Goal: Information Seeking & Learning: Learn about a topic

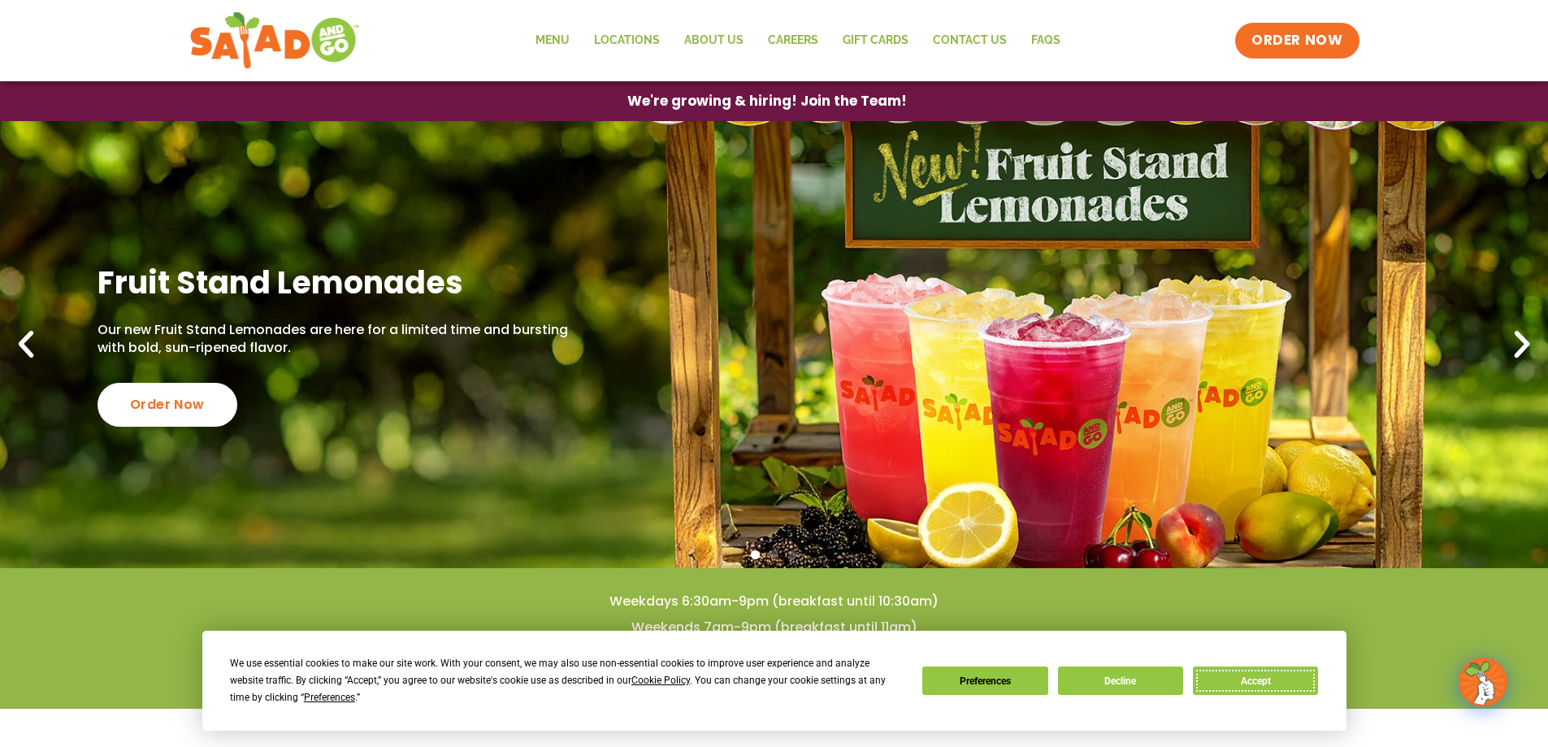
click at [1266, 674] on button "Accept" at bounding box center [1255, 681] width 125 height 28
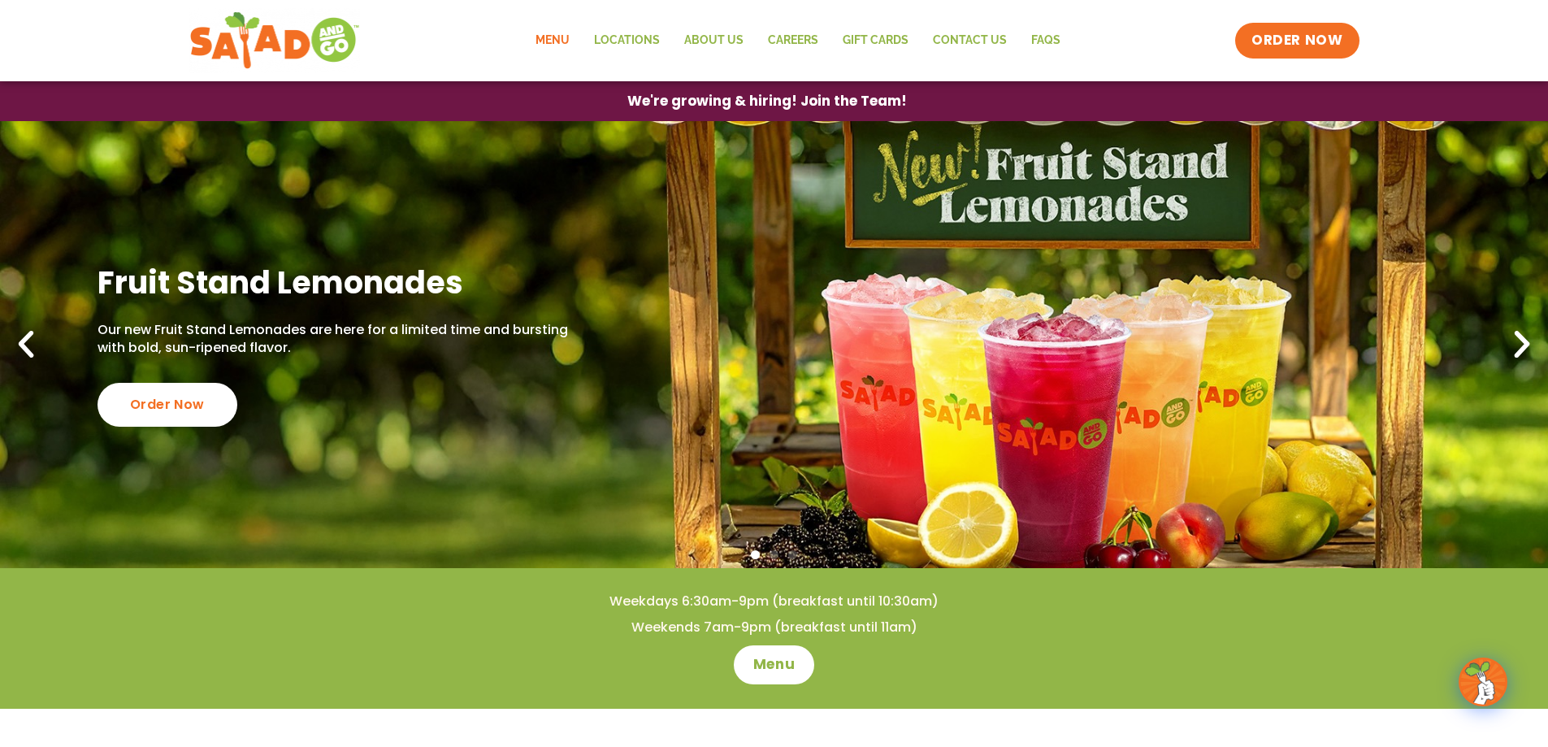
click at [562, 43] on link "Menu" at bounding box center [552, 40] width 59 height 37
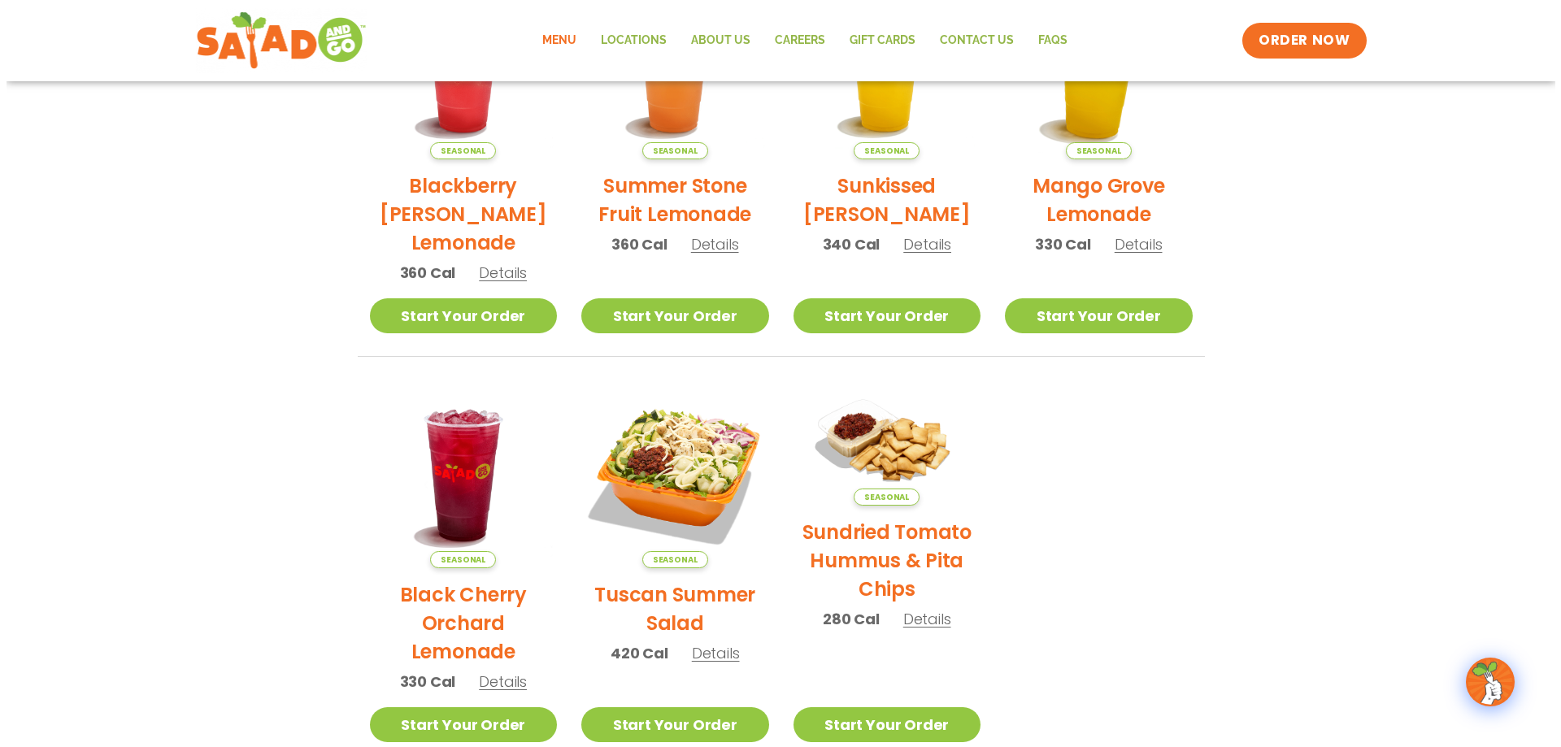
scroll to position [569, 0]
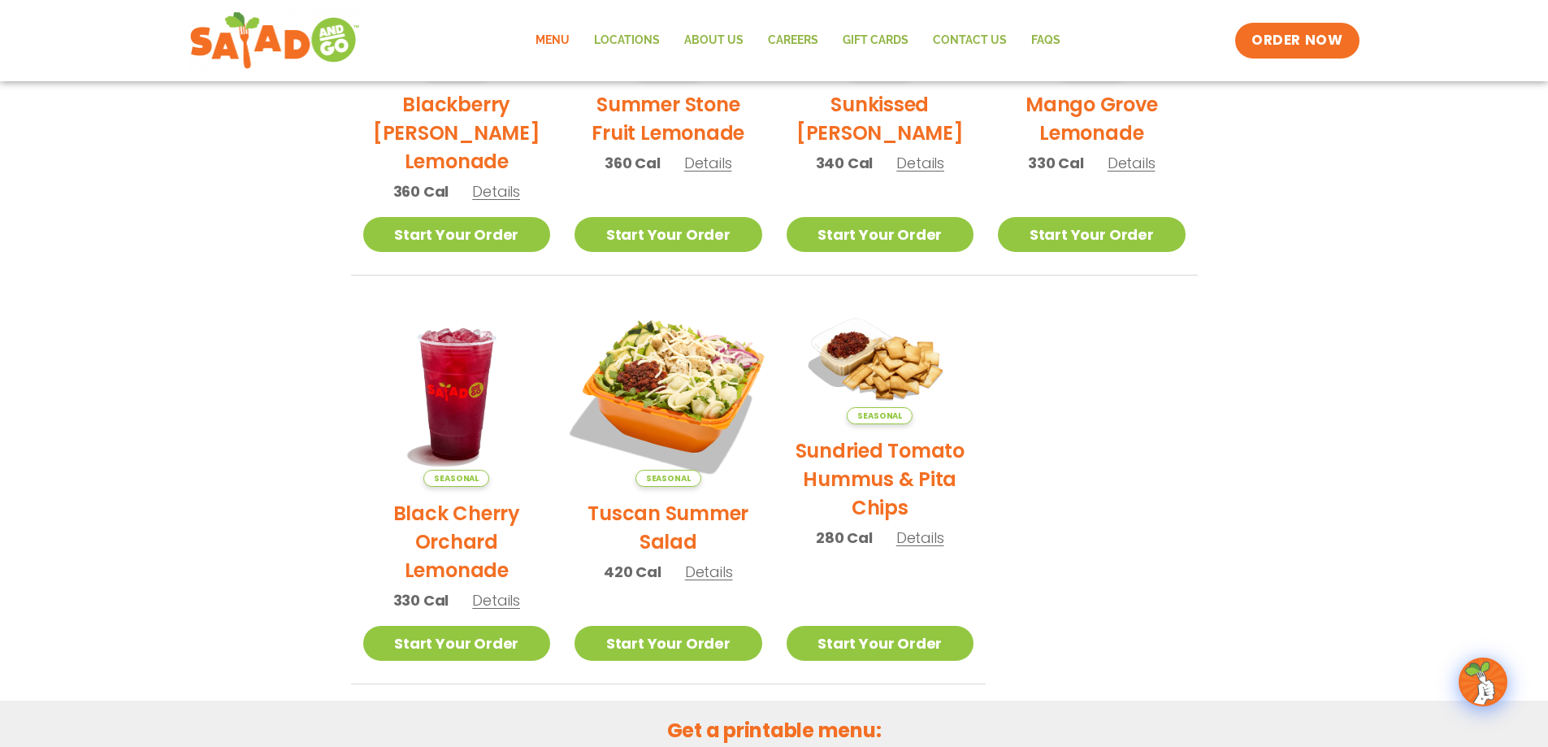
click at [689, 401] on img at bounding box center [668, 393] width 220 height 220
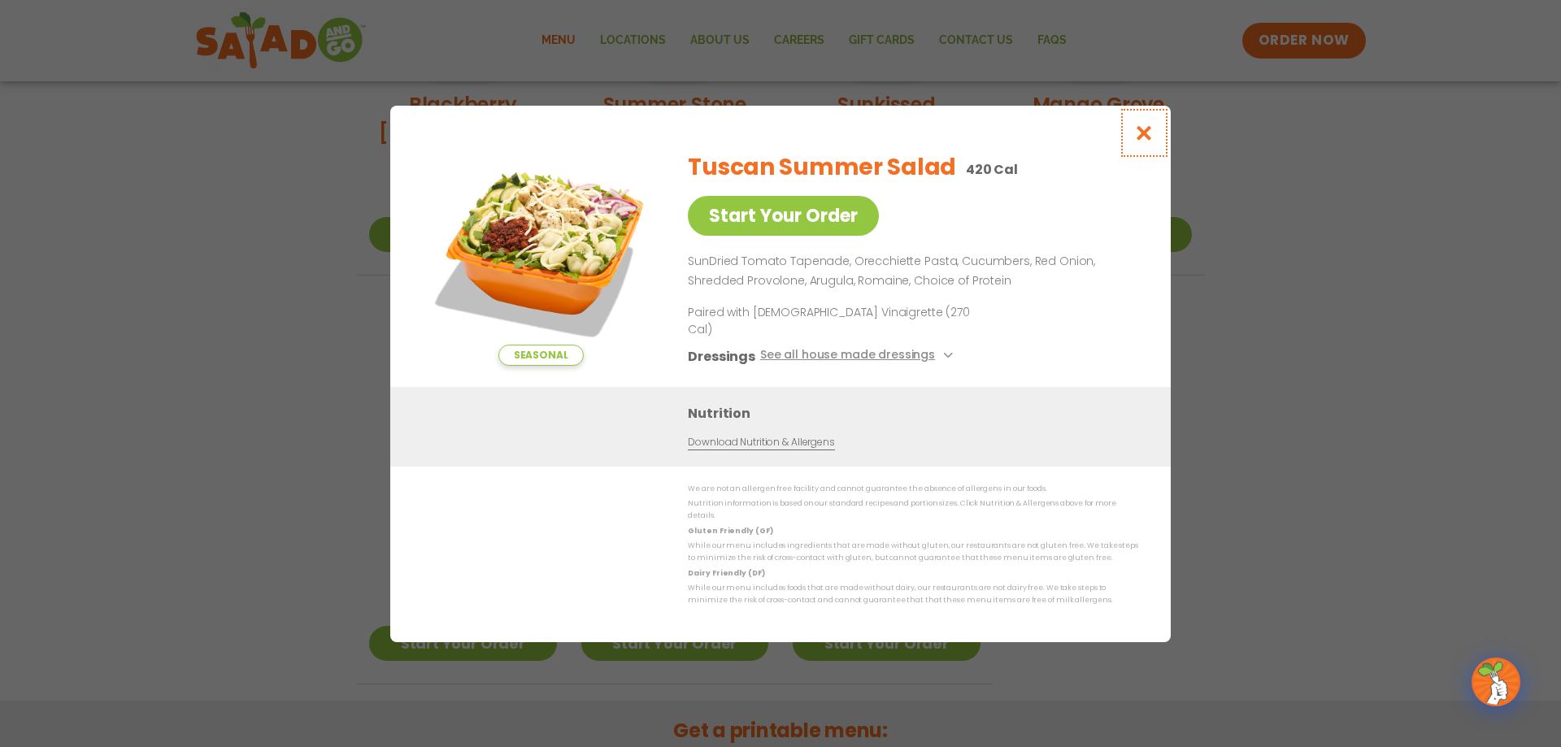
click at [1144, 141] on icon "Close modal" at bounding box center [1144, 132] width 20 height 17
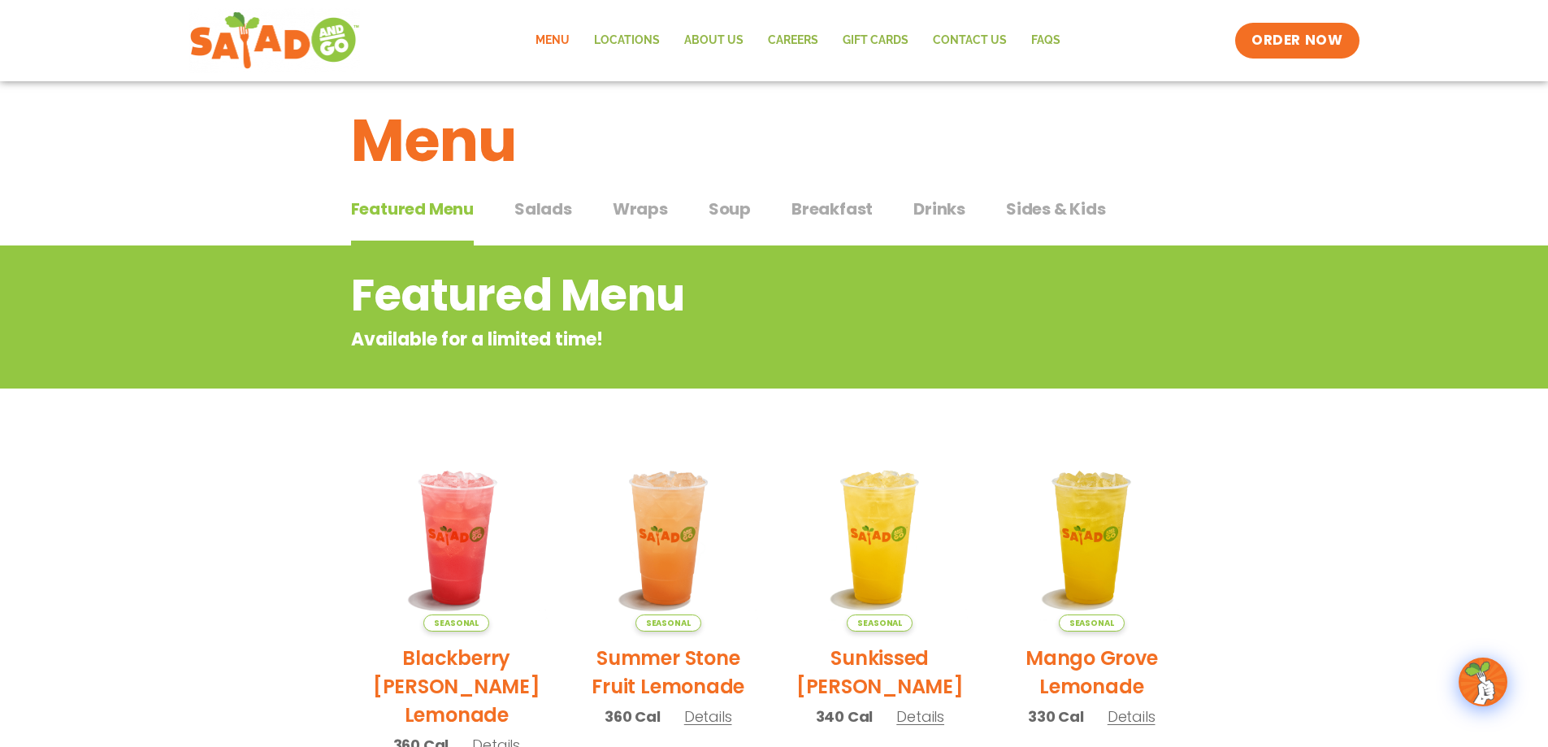
scroll to position [0, 0]
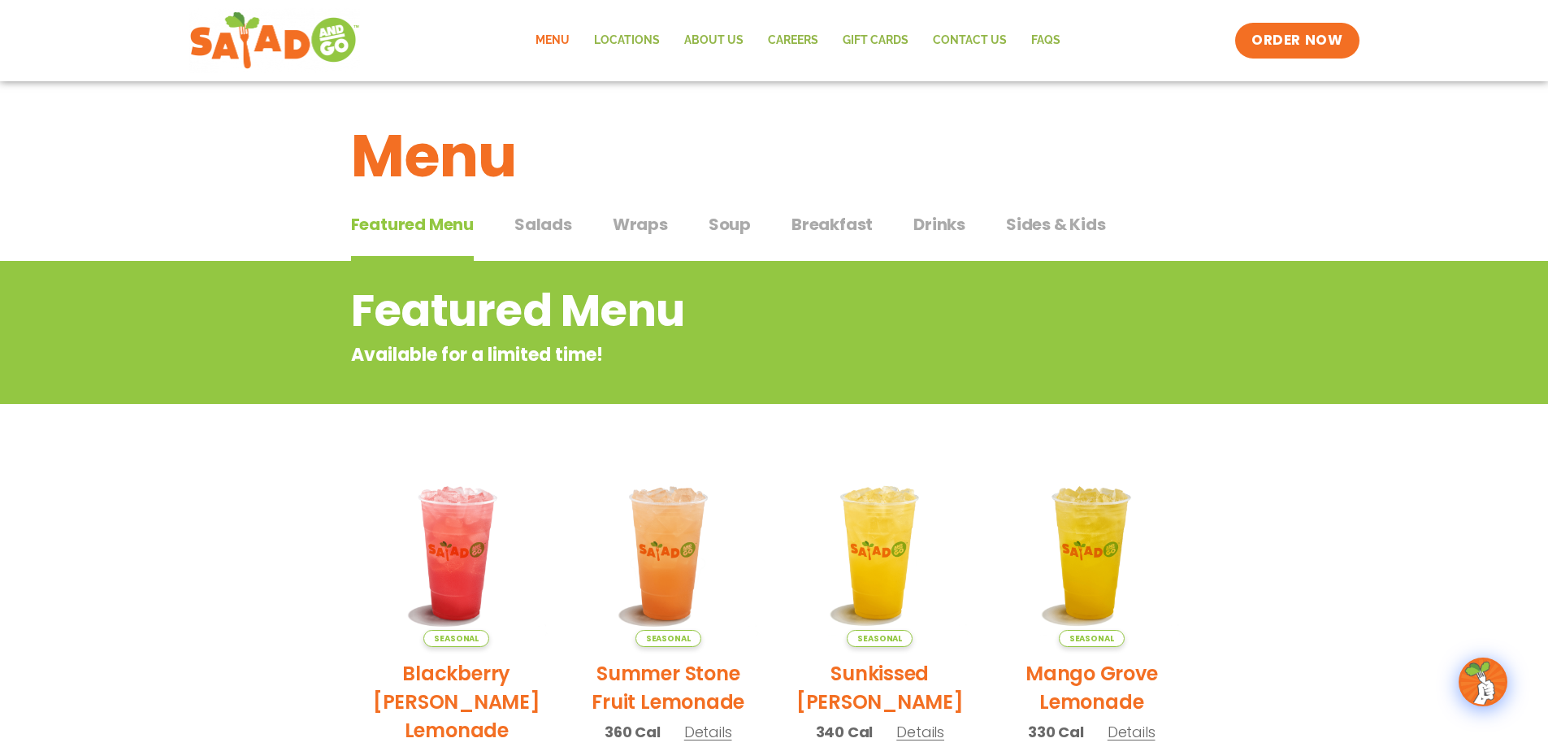
click at [553, 226] on span "Salads" at bounding box center [544, 224] width 58 height 24
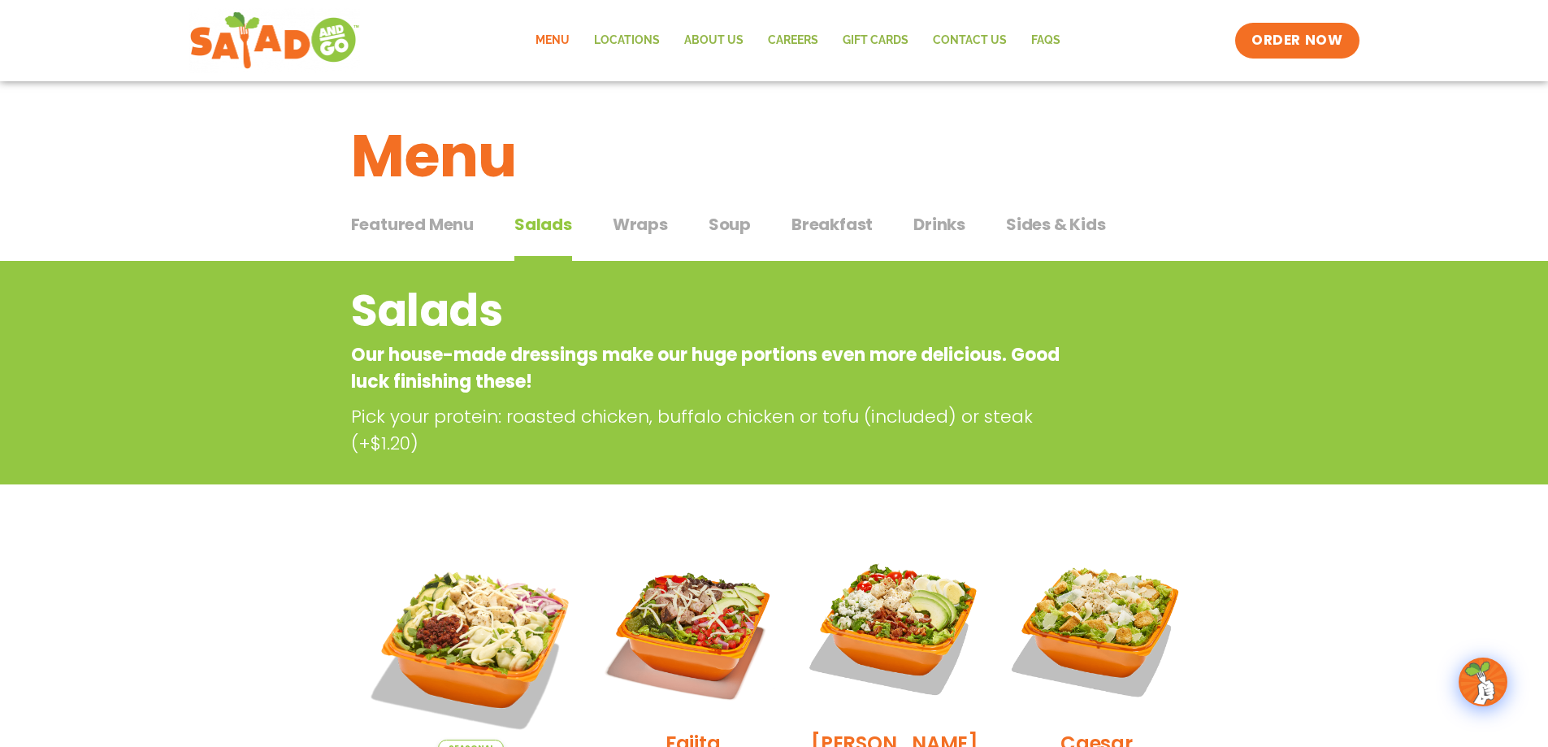
click at [634, 223] on span "Wraps" at bounding box center [640, 224] width 55 height 24
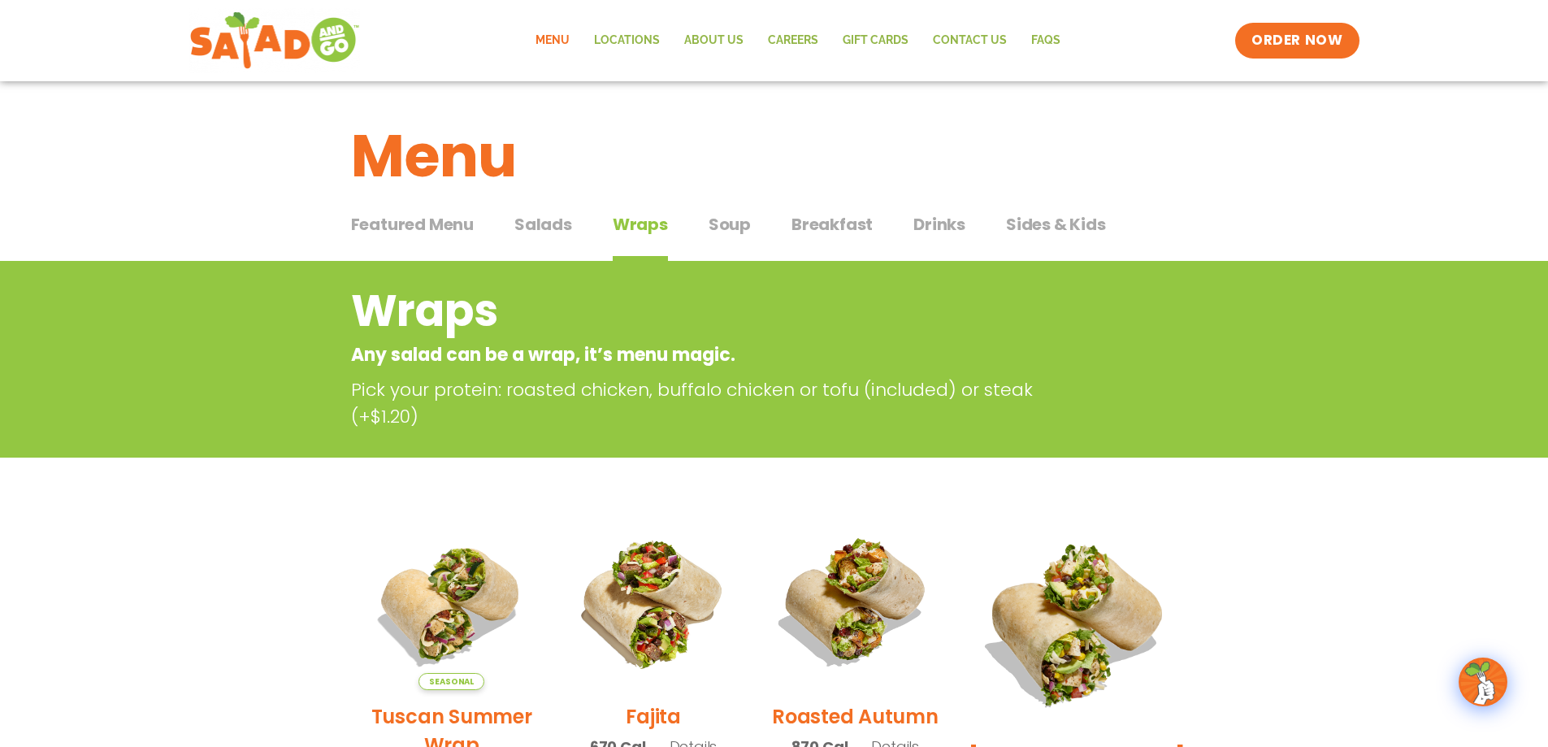
click at [734, 228] on span "Soup" at bounding box center [730, 224] width 42 height 24
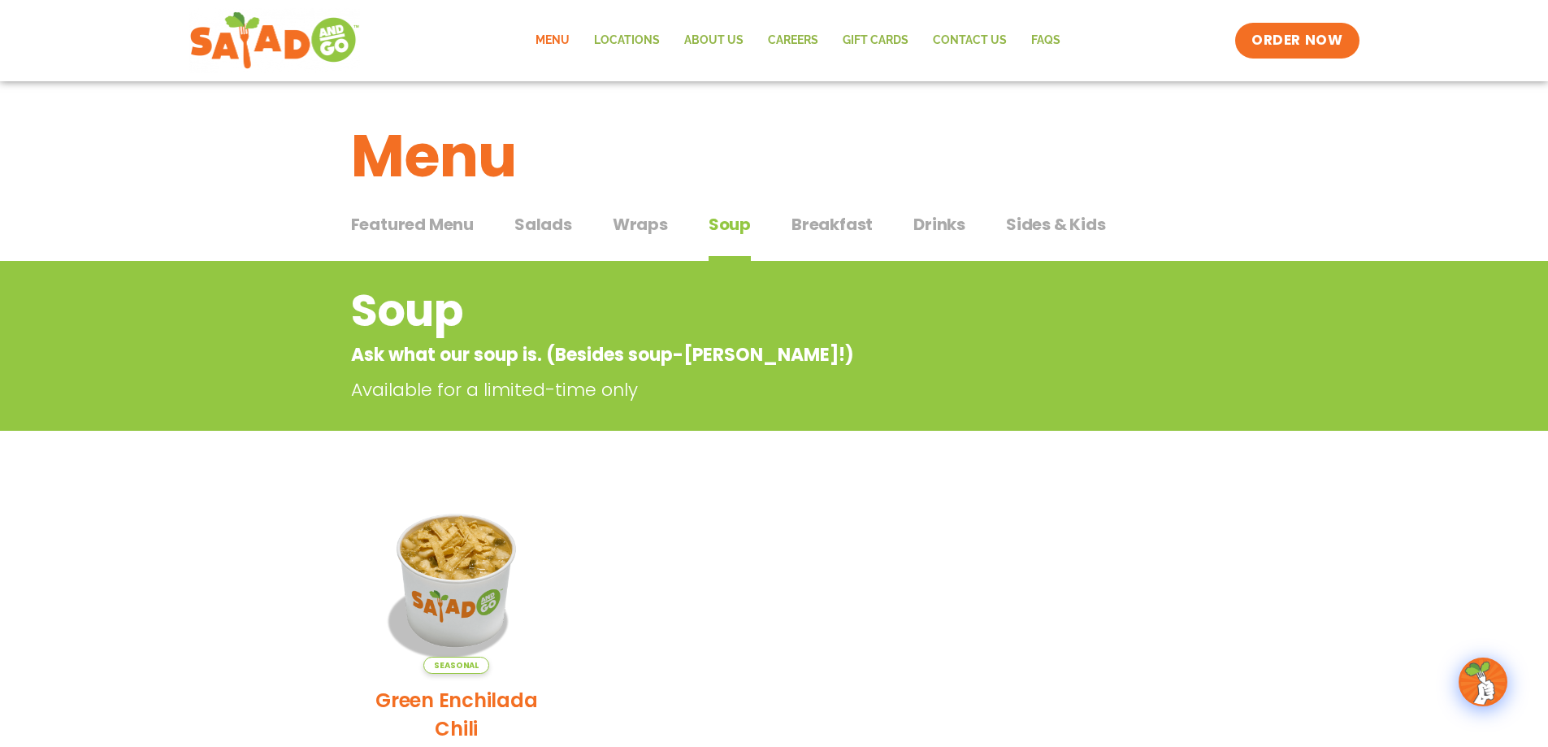
click at [845, 220] on span "Breakfast" at bounding box center [832, 224] width 81 height 24
